Goal: Transaction & Acquisition: Purchase product/service

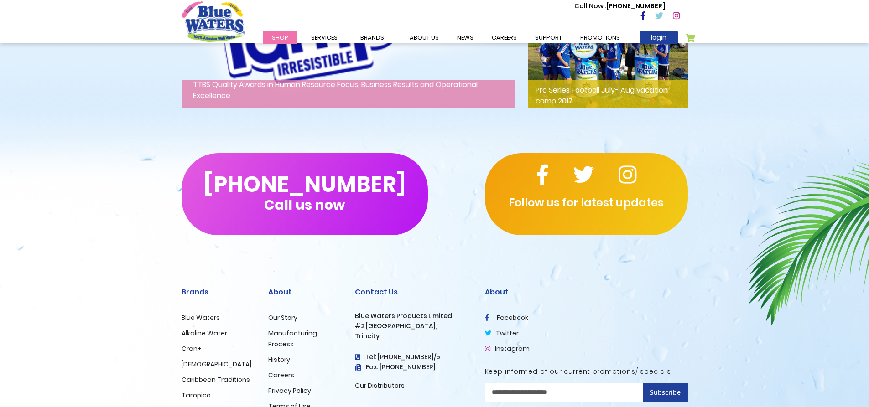
scroll to position [1496, 0]
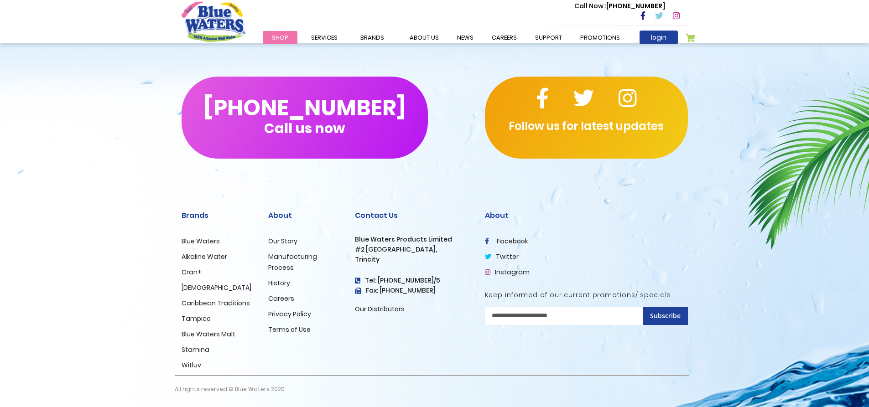
click at [201, 240] on link "Blue Waters" at bounding box center [200, 241] width 38 height 9
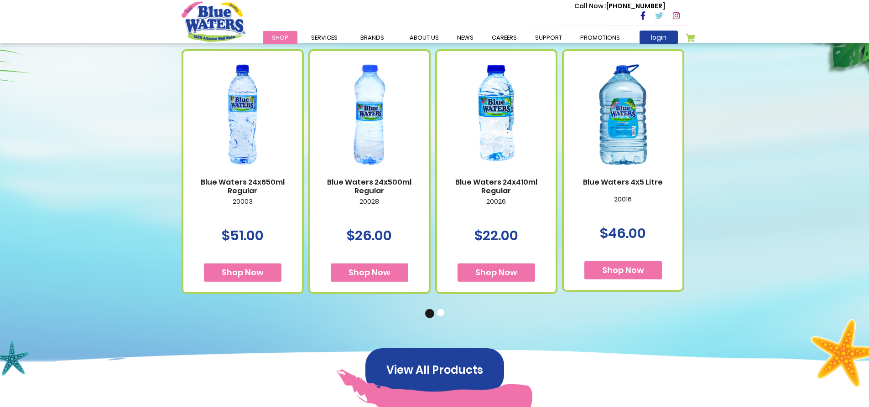
scroll to position [524, 0]
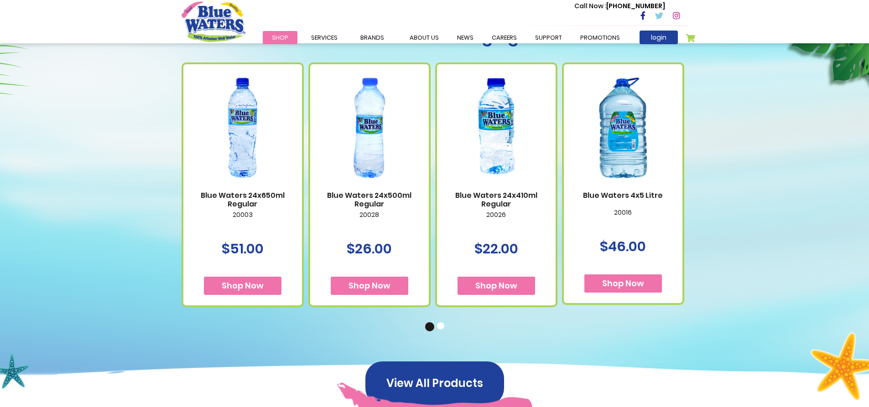
click at [444, 326] on button "2" at bounding box center [441, 326] width 9 height 9
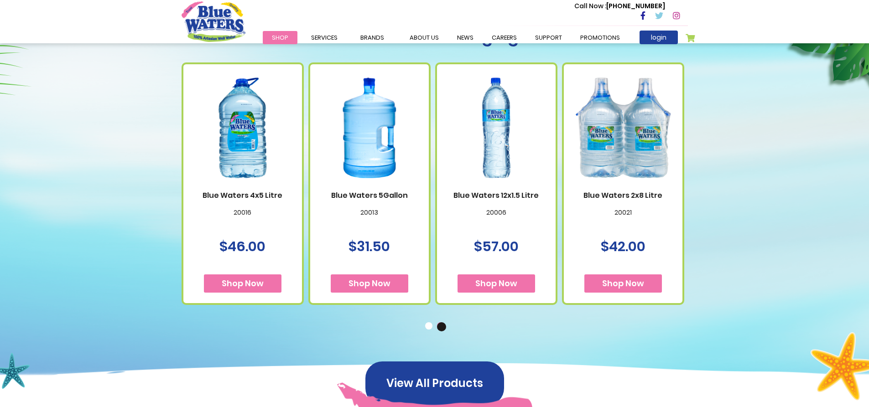
click at [378, 160] on img at bounding box center [369, 127] width 100 height 125
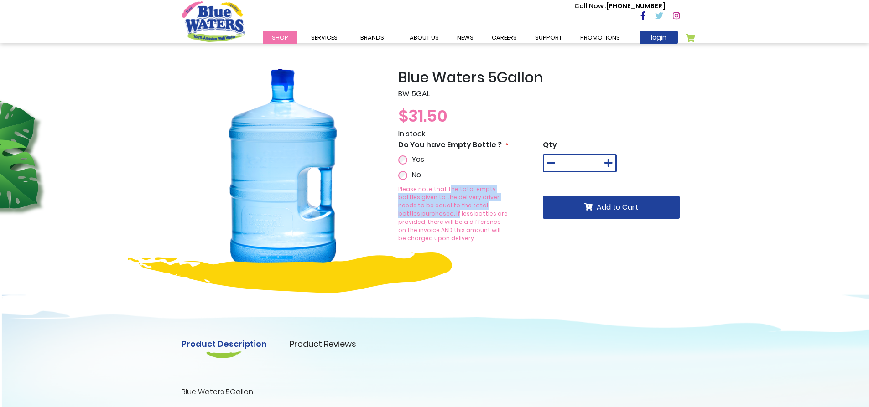
drag, startPoint x: 445, startPoint y: 190, endPoint x: 507, endPoint y: 205, distance: 63.4
click at [507, 203] on p "Please note that the total empty bottles given to the delivery driver needs to …" at bounding box center [453, 213] width 111 height 57
click at [545, 274] on div "Product Description Product Reviews Product Locator Blue Waters 5Gallon Write Y…" at bounding box center [434, 376] width 869 height 211
click at [502, 145] on label "Do You have Empty Bottle ?" at bounding box center [453, 145] width 110 height 11
drag, startPoint x: 507, startPoint y: 260, endPoint x: 537, endPoint y: 247, distance: 32.6
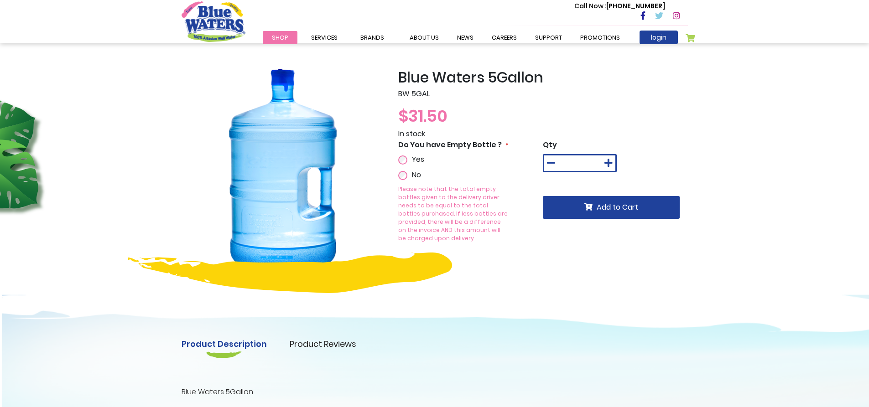
click at [509, 260] on div "Blue Waters 5Gallon BW 5GAL $31.50 In stock Do You have Empty Bottle ? Yes No Q…" at bounding box center [542, 170] width 303 height 202
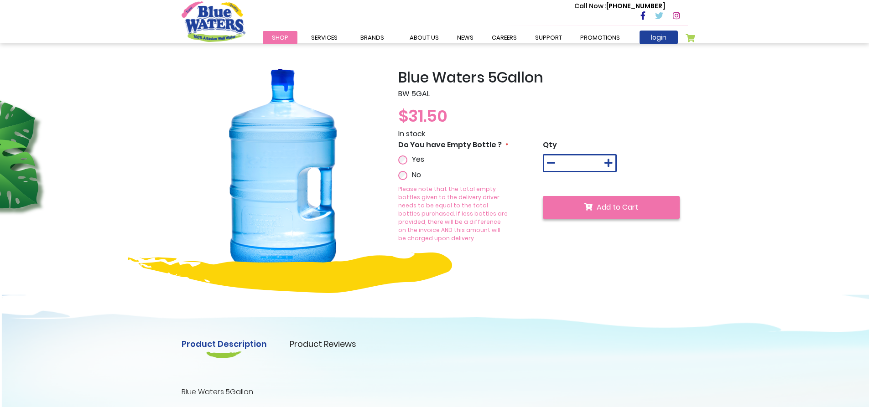
click at [589, 207] on icon "submit" at bounding box center [588, 206] width 8 height 7
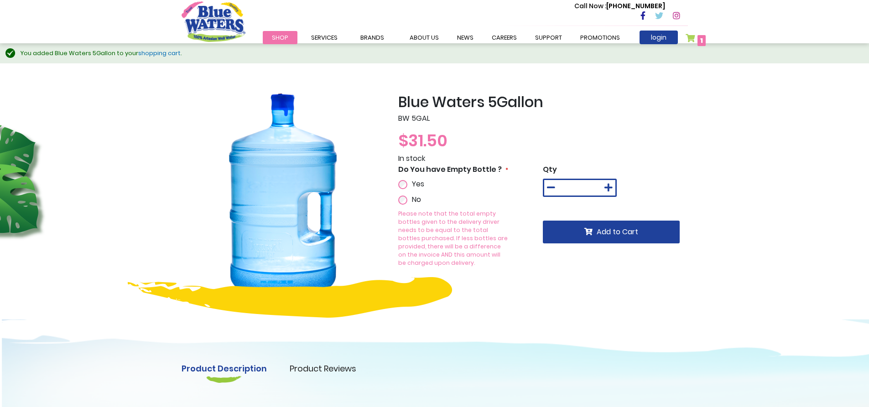
click at [694, 39] on link "My Cart 1 1 items" at bounding box center [695, 40] width 21 height 13
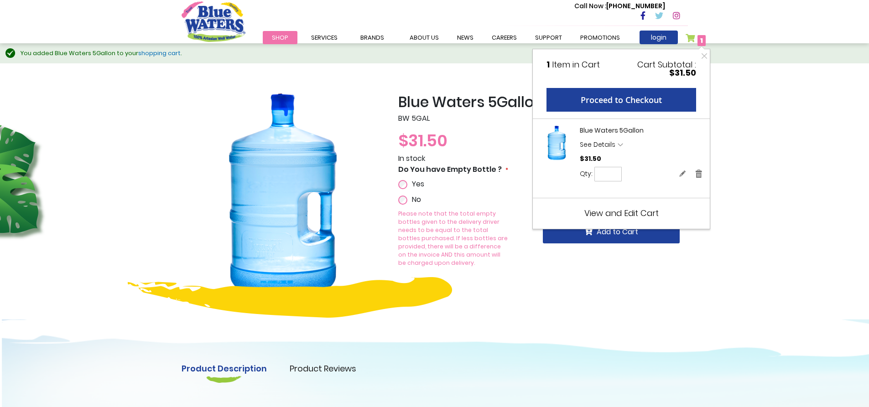
click at [612, 143] on span "See Details" at bounding box center [598, 144] width 36 height 9
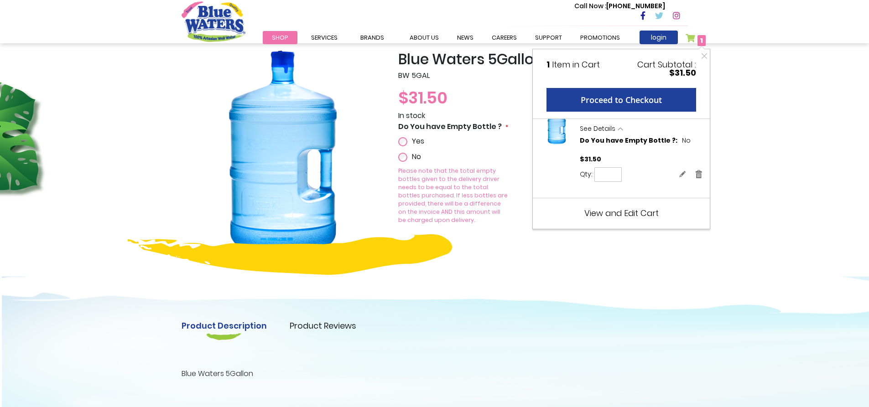
scroll to position [91, 0]
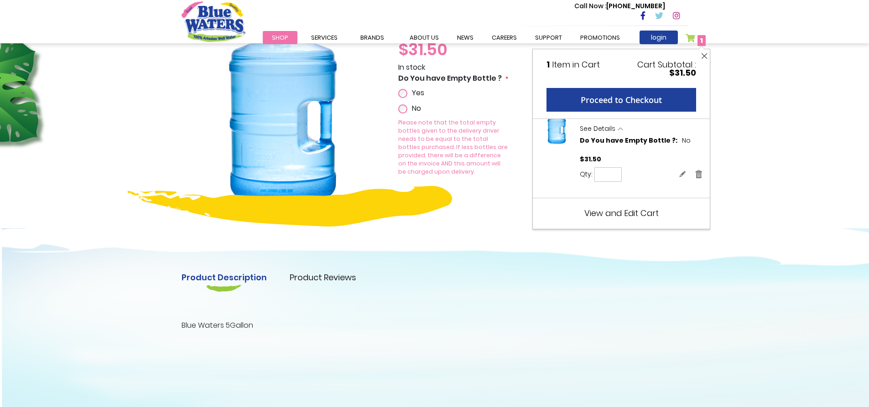
click at [701, 57] on button "Close" at bounding box center [703, 56] width 11 height 14
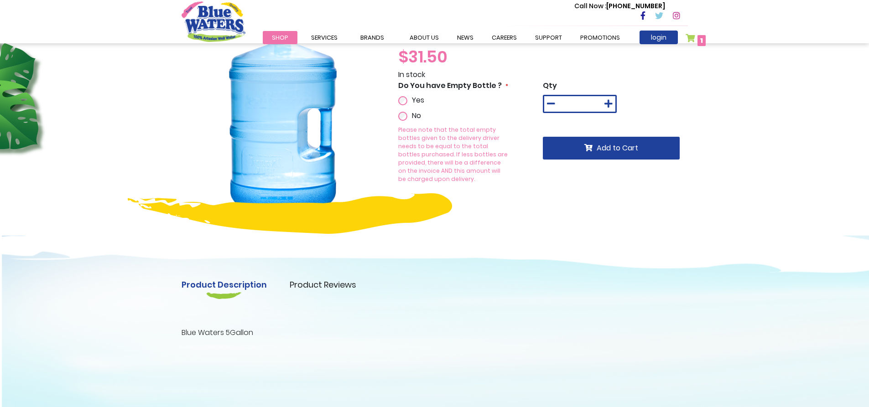
scroll to position [0, 0]
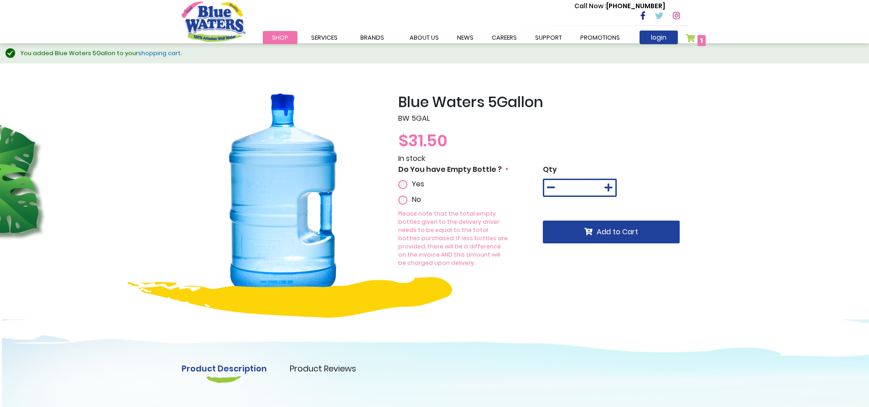
click at [502, 169] on label "Do You have Empty Bottle ?" at bounding box center [453, 169] width 110 height 11
click at [503, 168] on label "Do You have Empty Bottle ?" at bounding box center [453, 169] width 110 height 11
drag, startPoint x: 437, startPoint y: 228, endPoint x: 505, endPoint y: 263, distance: 76.9
click at [505, 263] on div "Please note that the total empty bottles given to the delivery driver needs to …" at bounding box center [453, 241] width 111 height 62
click at [526, 266] on div "Do You have Empty Bottle ? Yes No Please note that the total empty bottles give…" at bounding box center [470, 222] width 145 height 117
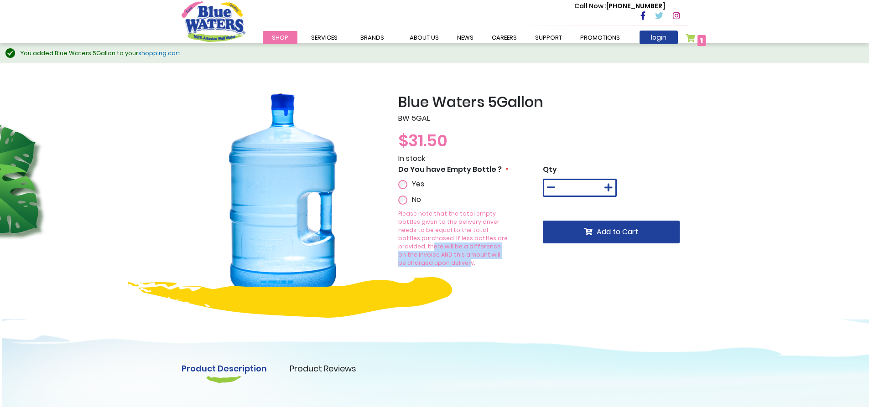
drag, startPoint x: 473, startPoint y: 240, endPoint x: 504, endPoint y: 260, distance: 36.9
click at [499, 257] on p "Please note that the total empty bottles given to the delivery driver needs to …" at bounding box center [453, 238] width 111 height 57
click at [505, 260] on div "Please note that the total empty bottles given to the delivery driver needs to …" at bounding box center [453, 241] width 111 height 62
click at [698, 39] on span "1 1 items" at bounding box center [701, 40] width 8 height 11
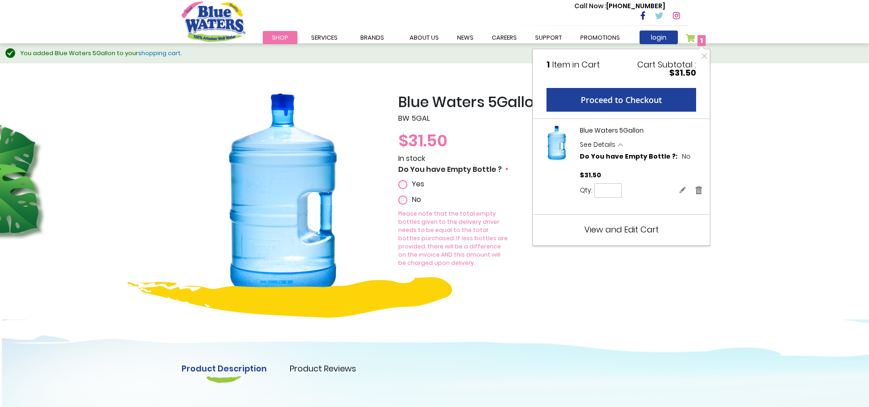
click at [616, 230] on span "View and Edit Cart" at bounding box center [621, 229] width 74 height 11
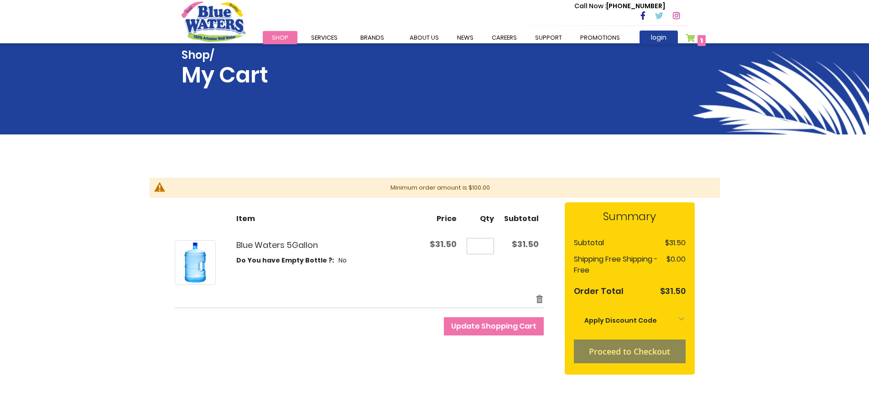
click at [280, 36] on span "Shop" at bounding box center [280, 37] width 16 height 9
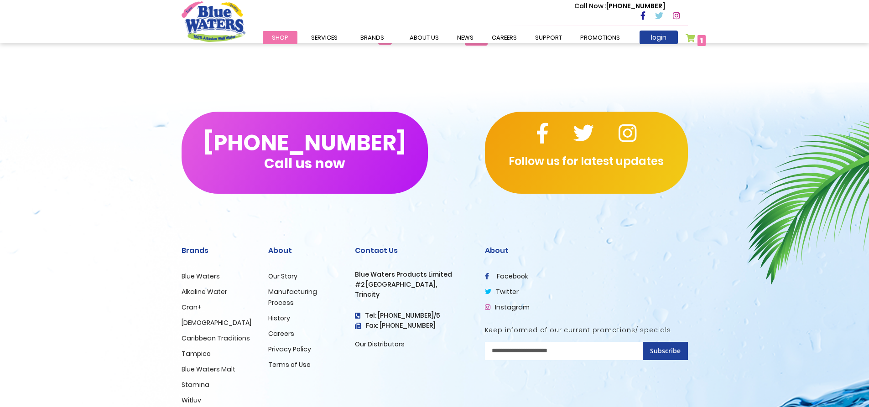
scroll to position [1076, 0]
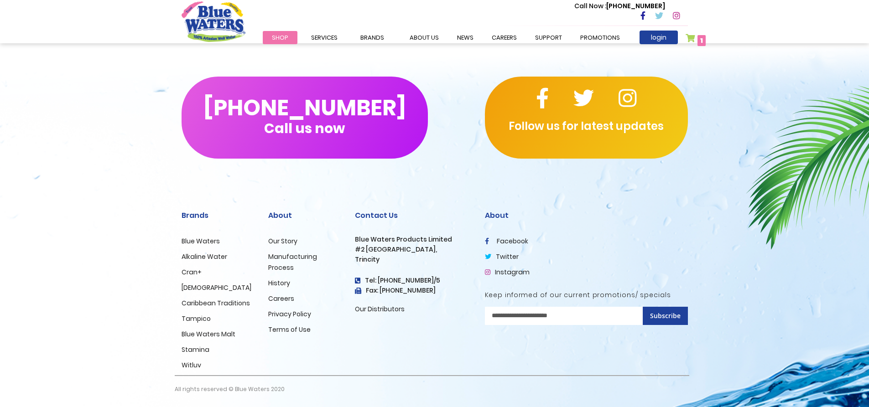
click at [210, 241] on link "Blue Waters" at bounding box center [200, 241] width 38 height 9
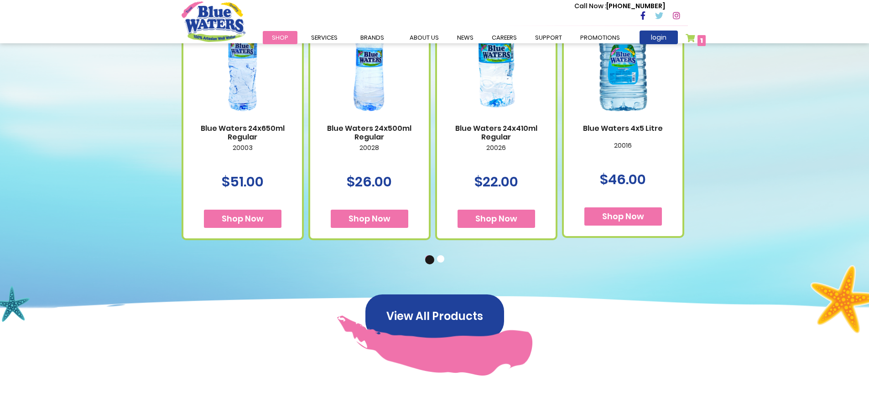
scroll to position [593, 0]
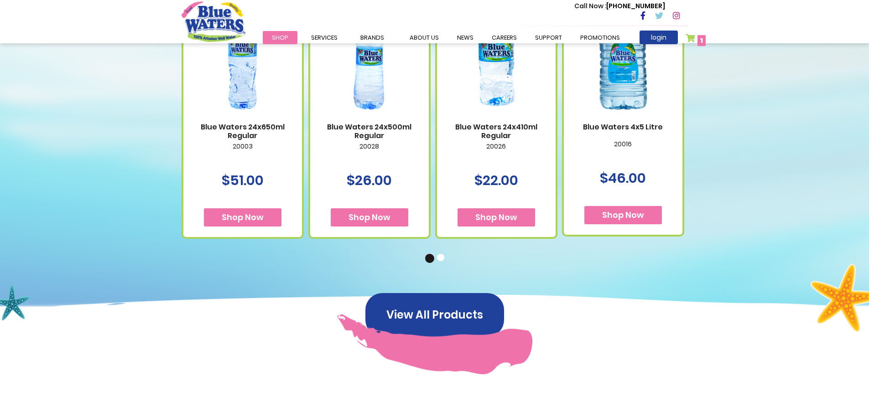
click at [440, 257] on button "2" at bounding box center [441, 258] width 9 height 9
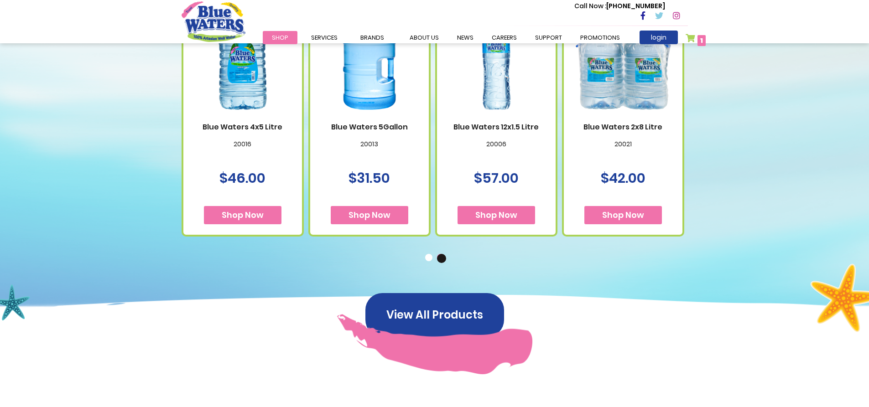
click at [430, 257] on button "1" at bounding box center [429, 258] width 9 height 9
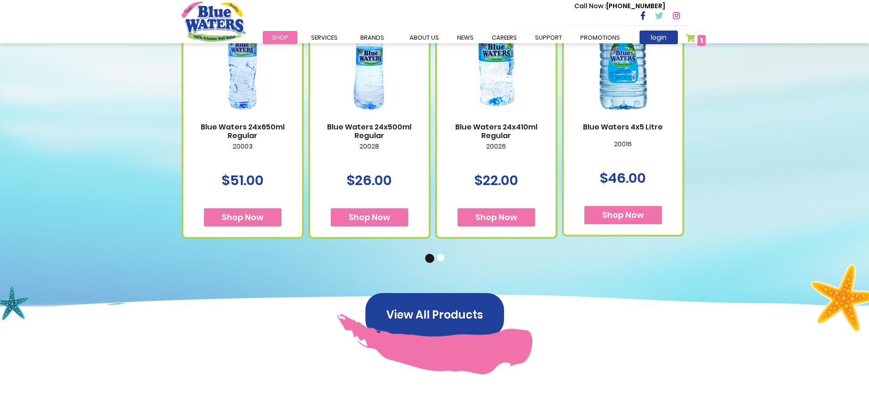
click at [444, 258] on button "2" at bounding box center [441, 258] width 9 height 9
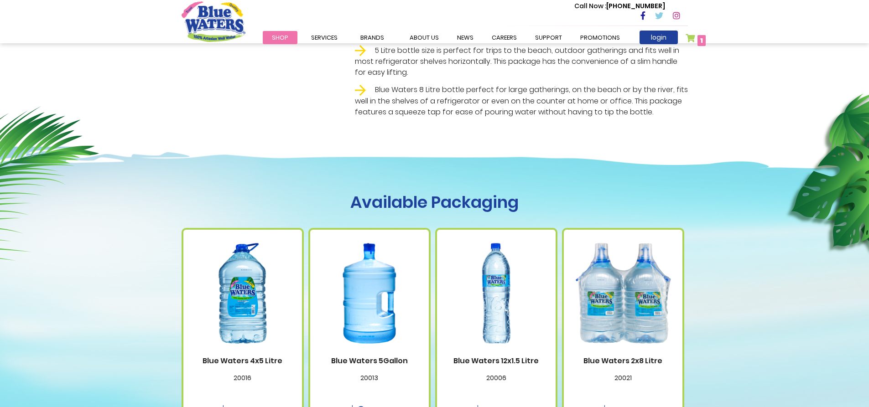
scroll to position [274, 0]
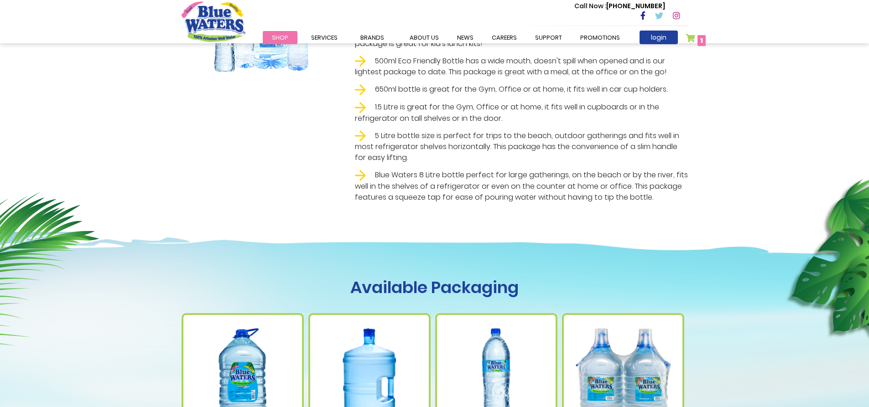
click at [699, 38] on span "1 1 items" at bounding box center [701, 40] width 8 height 11
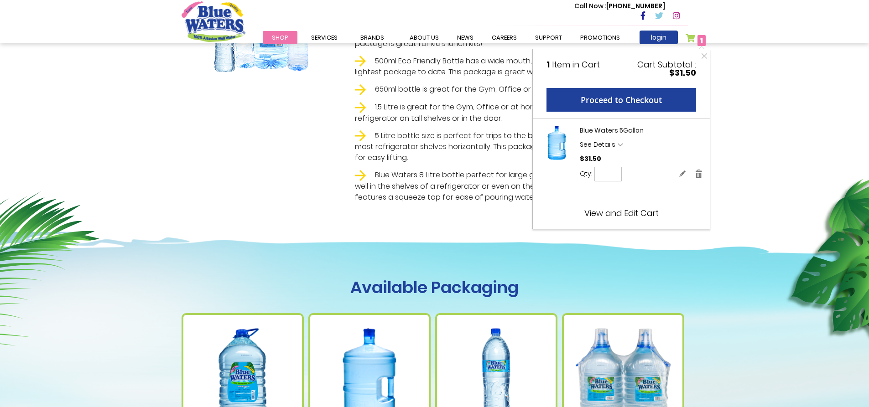
click at [628, 217] on span "View and Edit Cart" at bounding box center [621, 212] width 74 height 11
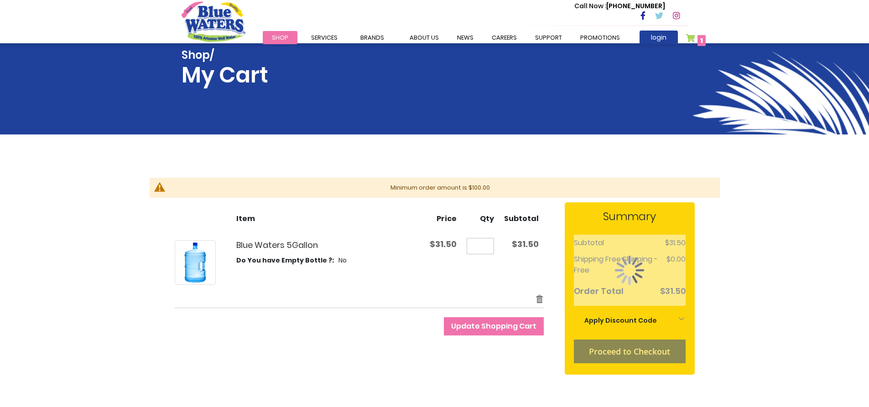
click at [485, 242] on input "*" at bounding box center [479, 246] width 27 height 16
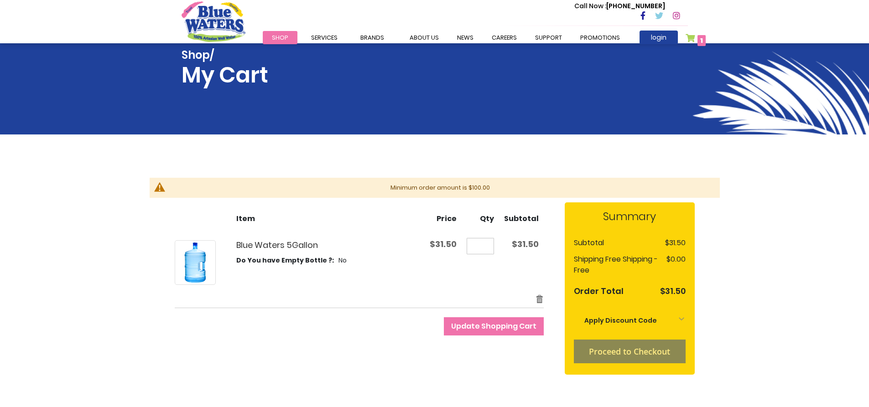
type input "*"
click at [440, 295] on div "Edit Remove item" at bounding box center [359, 298] width 369 height 9
click at [468, 328] on span "Update Shopping Cart" at bounding box center [493, 326] width 85 height 10
